Goal: Information Seeking & Learning: Learn about a topic

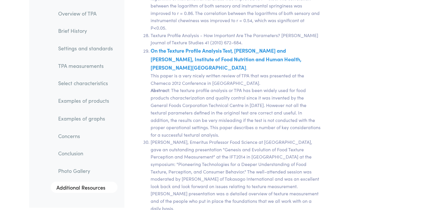
scroll to position [11944, 0]
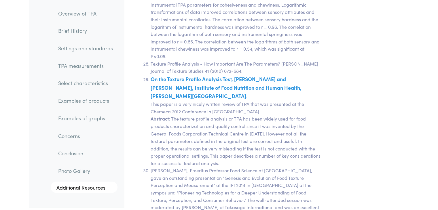
click at [75, 117] on link "Examples of graphs" at bounding box center [86, 118] width 64 height 13
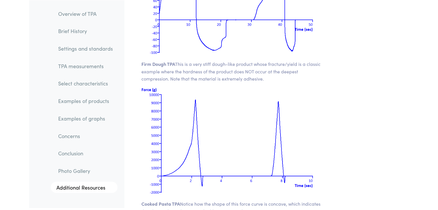
scroll to position [8016, 0]
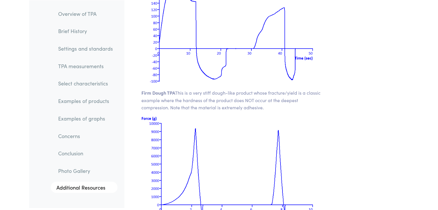
click at [79, 67] on link "TPA measurements" at bounding box center [86, 65] width 64 height 13
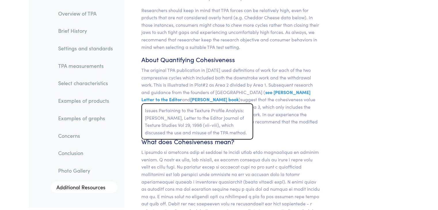
scroll to position [4851, 0]
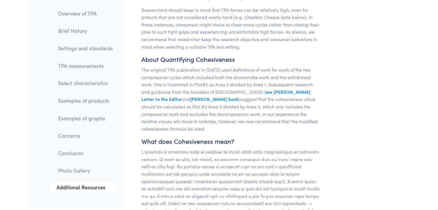
click at [84, 65] on link "TPA measurements" at bounding box center [86, 65] width 64 height 13
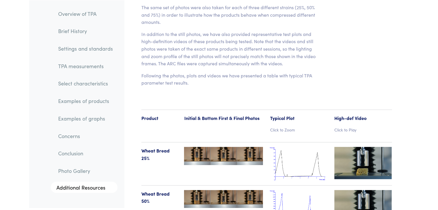
scroll to position [5946, 0]
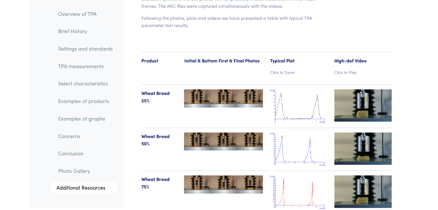
click at [238, 69] on p "Click to Zoom" at bounding box center [299, 72] width 58 height 6
click at [238, 95] on img at bounding box center [299, 107] width 58 height 34
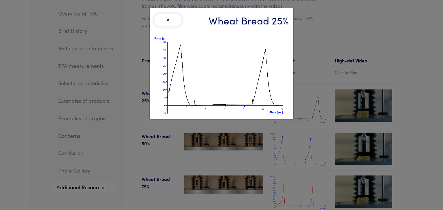
click at [170, 20] on button "×" at bounding box center [167, 20] width 27 height 13
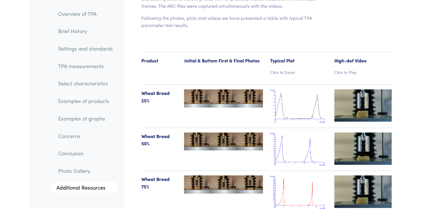
click at [238, 140] on img at bounding box center [299, 150] width 58 height 34
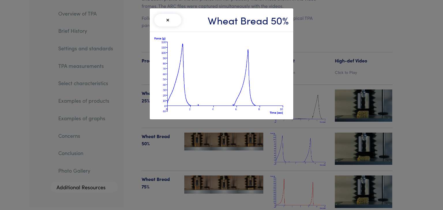
click at [229, 79] on img at bounding box center [221, 76] width 134 height 78
click at [169, 20] on button "×" at bounding box center [167, 20] width 27 height 13
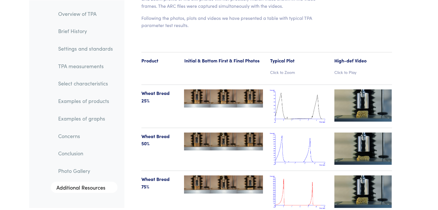
click at [238, 179] on img at bounding box center [299, 193] width 58 height 34
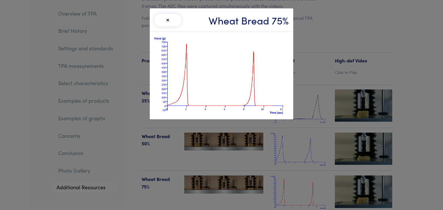
click at [166, 20] on button "×" at bounding box center [167, 20] width 27 height 13
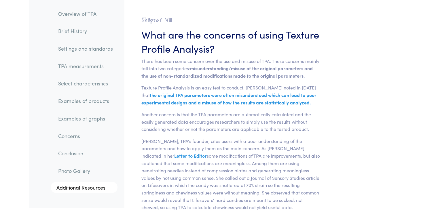
scroll to position [8510, 0]
click at [78, 65] on link "TPA measurements" at bounding box center [86, 65] width 64 height 13
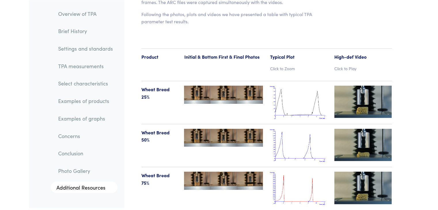
scroll to position [5950, 0]
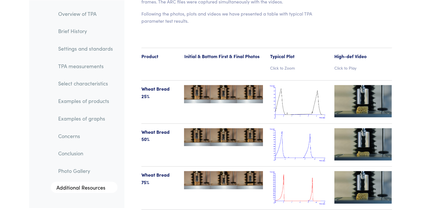
click at [145, 100] on div "Wheat Bread 25%" at bounding box center [159, 102] width 43 height 34
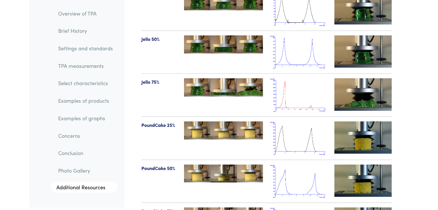
scroll to position [6692, 0]
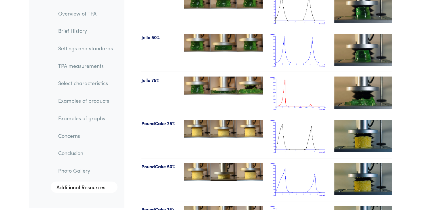
click at [238, 173] on img at bounding box center [299, 180] width 58 height 34
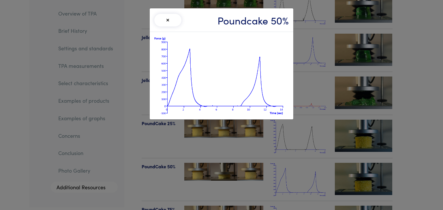
click at [231, 90] on img at bounding box center [221, 76] width 134 height 78
click at [166, 20] on button "×" at bounding box center [167, 20] width 27 height 13
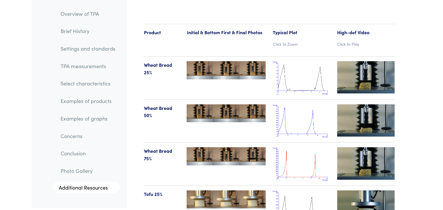
scroll to position [5971, 0]
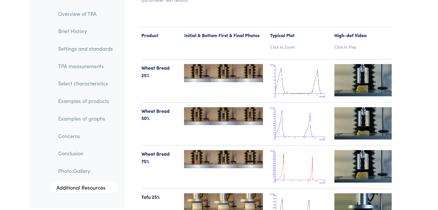
drag, startPoint x: 295, startPoint y: 116, endPoint x: 293, endPoint y: 112, distance: 3.5
click at [238, 112] on img at bounding box center [299, 124] width 58 height 34
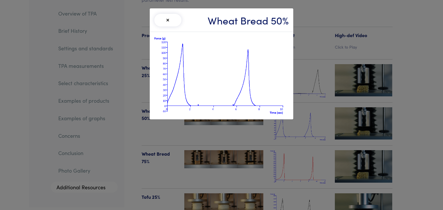
click at [167, 21] on button "×" at bounding box center [167, 20] width 27 height 13
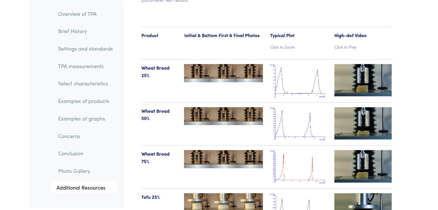
click at [238, 113] on img at bounding box center [299, 124] width 58 height 34
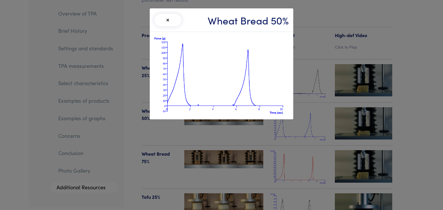
click at [235, 88] on img at bounding box center [221, 76] width 134 height 78
click at [169, 22] on button "×" at bounding box center [167, 20] width 27 height 13
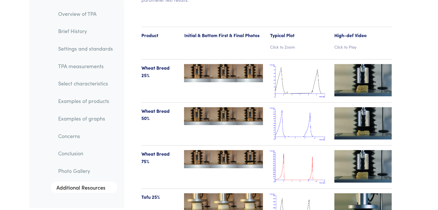
click at [238, 158] on img at bounding box center [299, 167] width 58 height 34
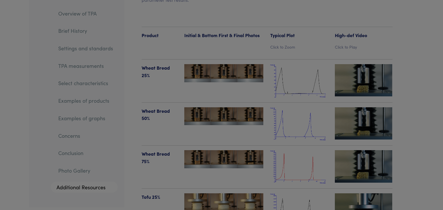
click at [238, 158] on div at bounding box center [221, 105] width 443 height 210
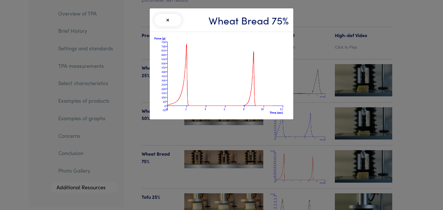
click at [167, 22] on button "×" at bounding box center [167, 20] width 27 height 13
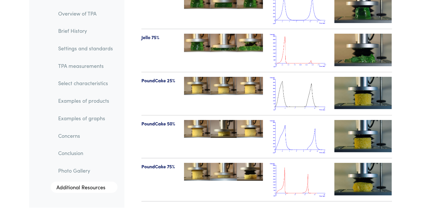
scroll to position [6750, 0]
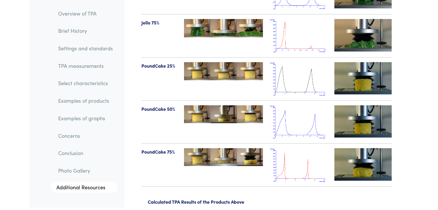
click at [238, 148] on img at bounding box center [299, 165] width 58 height 34
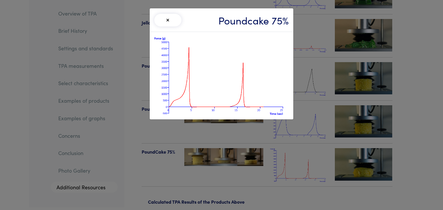
click at [169, 21] on button "×" at bounding box center [167, 20] width 27 height 13
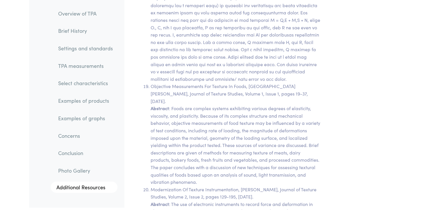
scroll to position [11245, 0]
click at [81, 68] on link "TPA measurements" at bounding box center [86, 65] width 64 height 13
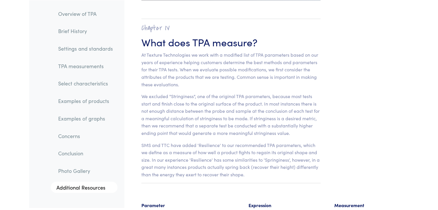
scroll to position [3612, 0]
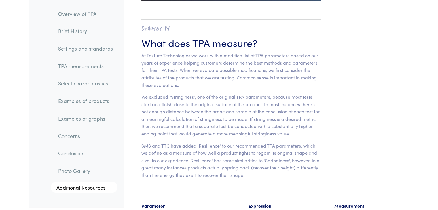
click at [84, 101] on link "Examples of products" at bounding box center [86, 101] width 64 height 13
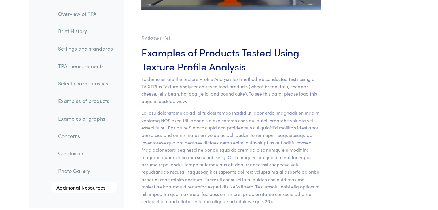
scroll to position [5684, 0]
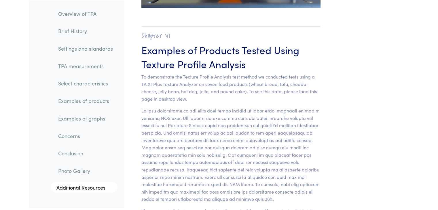
click at [94, 117] on link "Examples of graphs" at bounding box center [86, 118] width 64 height 13
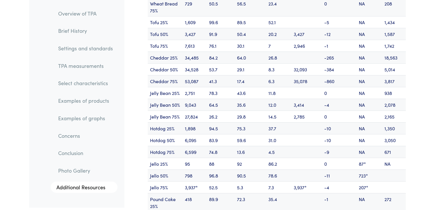
scroll to position [7008, 0]
